Goal: Task Accomplishment & Management: Complete application form

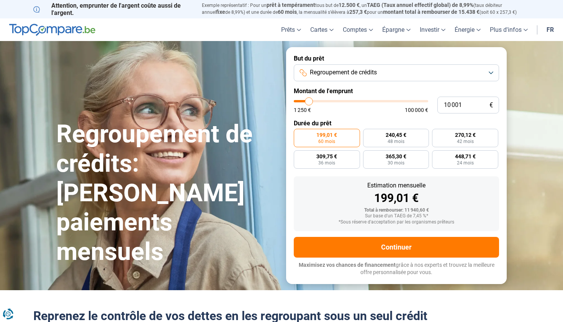
type input "11 750"
type input "11750"
type input "13 500"
type input "13500"
type input "19 250"
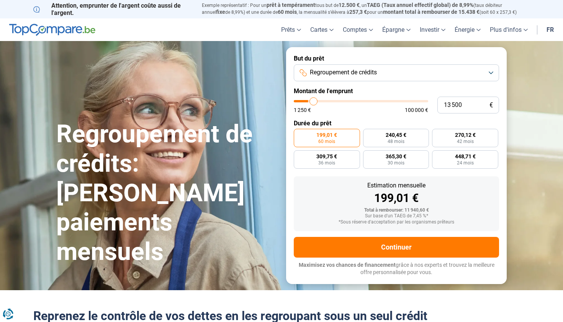
type input "19250"
type input "29 750"
type input "29750"
type input "43 750"
type input "43750"
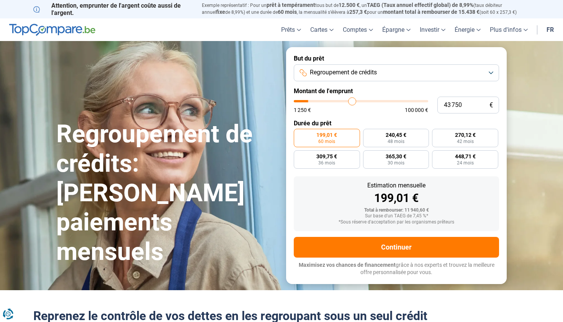
type input "57 250"
type input "57250"
type input "69 500"
type input "69500"
type input "79 250"
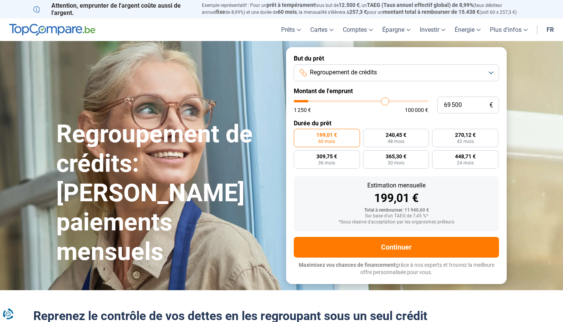
type input "79250"
type input "86 500"
type input "86500"
type input "91 500"
type input "91500"
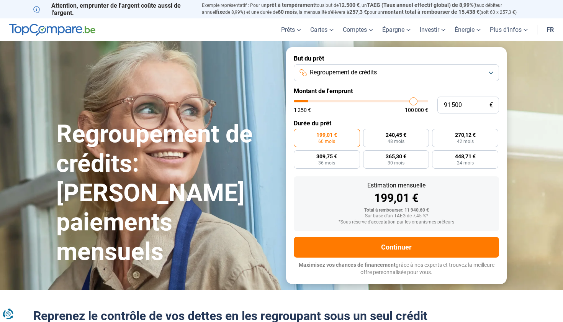
type input "94 750"
type input "94750"
type input "97 000"
type input "97000"
type input "98 000"
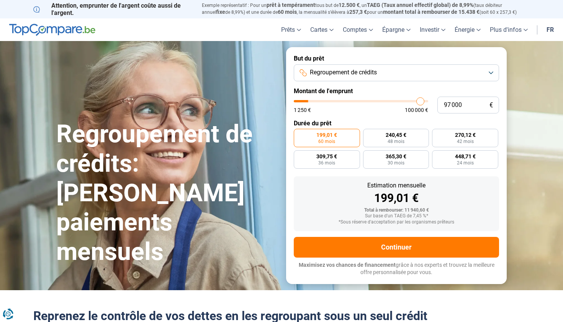
type input "98000"
type input "99 000"
type input "99000"
type input "99 250"
type input "99250"
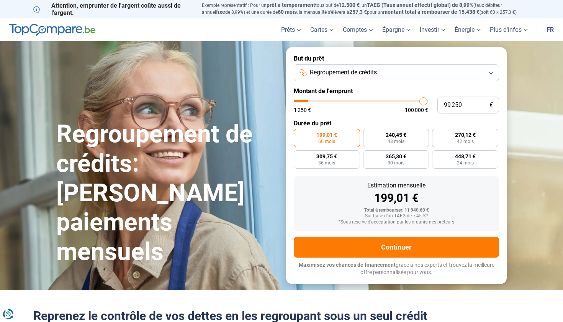
type input "99 500"
type input "99500"
type input "99 750"
type input "99750"
type input "100 000"
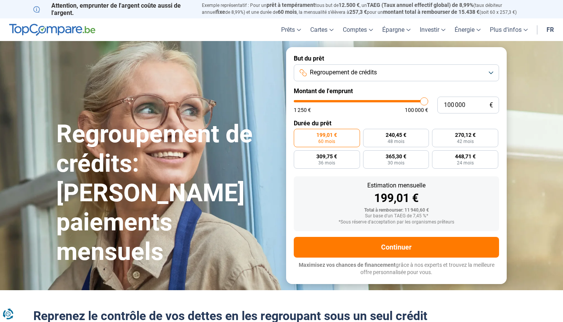
drag, startPoint x: 311, startPoint y: 100, endPoint x: 434, endPoint y: 115, distance: 123.7
type input "100000"
click at [434, 115] on form "But du prêt Regroupement de crédits Montant de l'emprunt 100 000 € 1 250 € 100 …" at bounding box center [396, 165] width 221 height 236
radio input "false"
